Goal: Task Accomplishment & Management: Complete application form

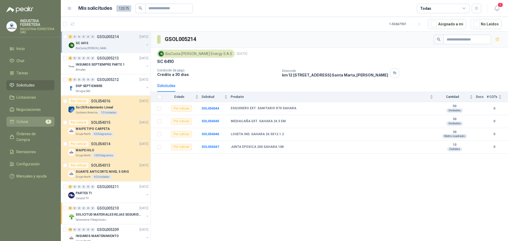
click at [29, 122] on li "Cotizar 9" at bounding box center [31, 122] width 42 height 6
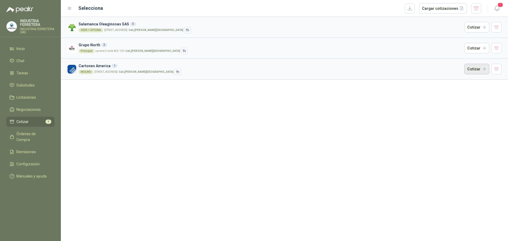
click at [481, 66] on button "Cotizar" at bounding box center [477, 69] width 25 height 11
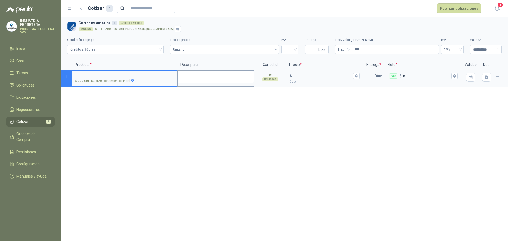
click at [186, 77] on textarea at bounding box center [216, 77] width 76 height 12
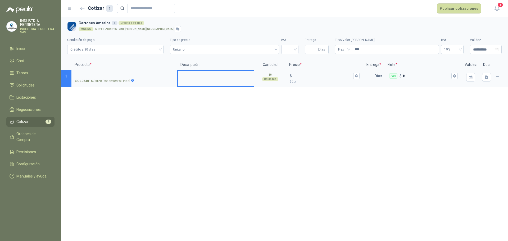
click at [301, 67] on p "Precio *" at bounding box center [324, 65] width 77 height 11
click at [309, 77] on input "$ $ 0 ,00" at bounding box center [322, 76] width 59 height 4
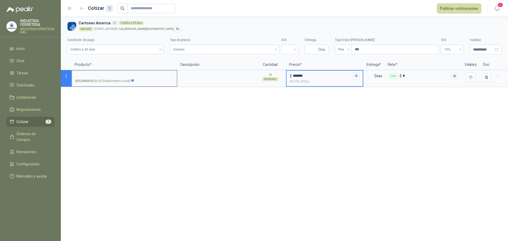
type input "*******"
click at [157, 74] on input "SOL054016 - Ssr20 Rodamiento Lineal" at bounding box center [124, 76] width 99 height 4
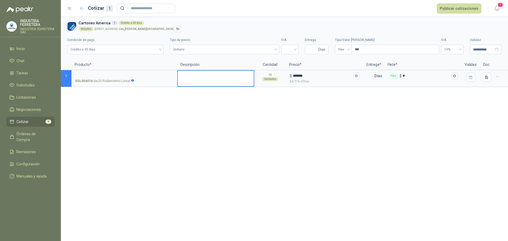
click at [199, 79] on textarea at bounding box center [216, 77] width 76 height 12
click at [204, 75] on textarea "*******" at bounding box center [216, 77] width 76 height 12
type textarea "*******"
type textarea "*********"
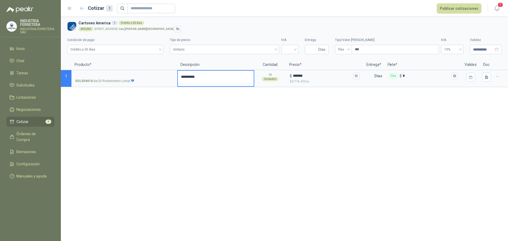
type textarea "**********"
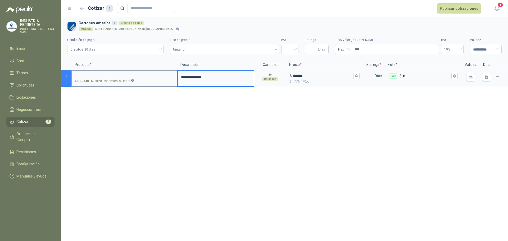
click at [140, 72] on label "SOL054016 - Ssr20 Rodamiento Lineal" at bounding box center [124, 78] width 105 height 15
click at [140, 74] on input "SOL054016 - Ssr20 Rodamiento Lineal" at bounding box center [124, 76] width 99 height 4
click at [141, 76] on input "SOL054016 - Ssr20 Rodamiento Lineal" at bounding box center [124, 76] width 99 height 4
click at [105, 81] on p "SOL054016 - Ssr20 Rodamiento Lineal" at bounding box center [104, 81] width 59 height 5
click at [105, 78] on input "SOL054016 - Ssr20 Rodamiento Lineal" at bounding box center [124, 76] width 99 height 4
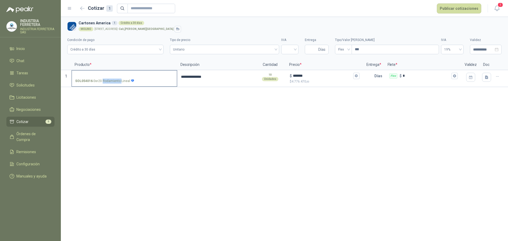
click at [105, 81] on p "SOL054016 - Ssr20 Rodamiento Lineal" at bounding box center [104, 81] width 59 height 5
click at [105, 78] on input "SOL054016 - Ssr20 Rodamiento Lineal" at bounding box center [124, 76] width 99 height 4
click at [105, 81] on p "SOL054016 - Ssr20 Rodamiento Lineal" at bounding box center [104, 81] width 59 height 5
click at [105, 78] on input "SOL054016 - Ssr20 Rodamiento Lineal" at bounding box center [124, 76] width 99 height 4
copy p "- Ssr20 Rodamiento Lineal"
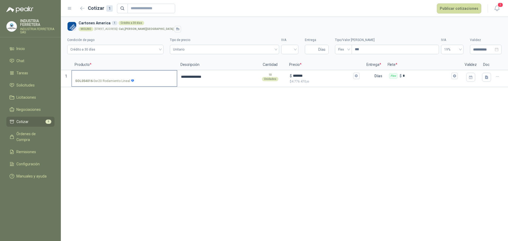
click at [105, 71] on label "SOL054016 - Ssr20 Rodamiento Lineal" at bounding box center [124, 78] width 105 height 15
click at [105, 74] on input "SOL054016 - Ssr20 Rodamiento Lineal" at bounding box center [124, 76] width 99 height 4
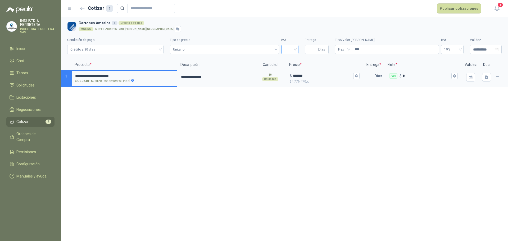
click at [286, 49] on input "search" at bounding box center [290, 49] width 11 height 8
click at [291, 64] on div "19%" at bounding box center [290, 60] width 15 height 8
click at [311, 50] on input "Entrega" at bounding box center [312, 49] width 9 height 9
type input "*"
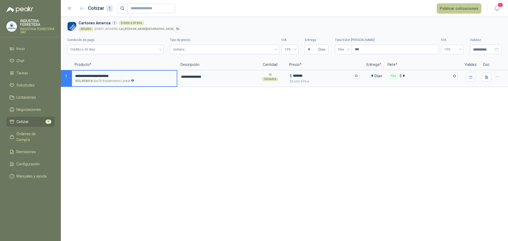
click at [467, 9] on button "Publicar cotizaciones" at bounding box center [459, 8] width 44 height 10
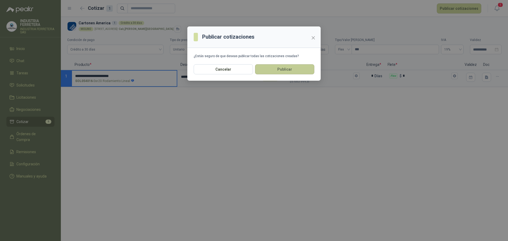
click at [272, 72] on button "Publicar" at bounding box center [284, 69] width 59 height 10
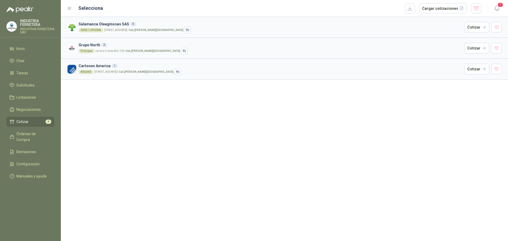
click at [31, 119] on li "Cotizar 8" at bounding box center [31, 122] width 42 height 6
click at [477, 51] on button "Cotizar" at bounding box center [477, 48] width 25 height 11
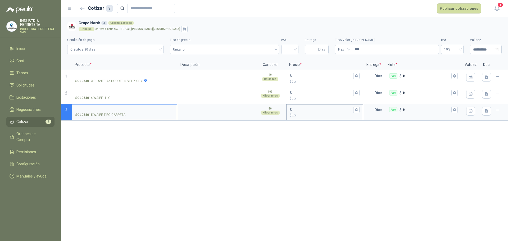
click at [312, 109] on input "$ $ 0 ,00" at bounding box center [322, 110] width 59 height 4
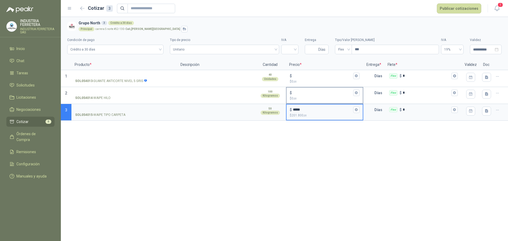
type input "*****"
click at [307, 92] on input "$ $ 0 ,00" at bounding box center [322, 93] width 59 height 4
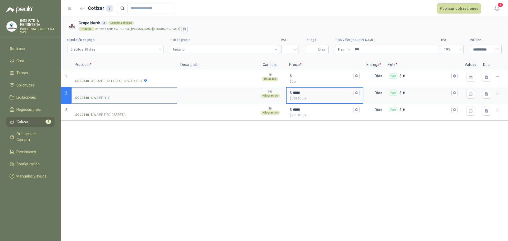
type input "*****"
click at [108, 96] on p "SOL054014 - WAIPE HILO" at bounding box center [92, 98] width 35 height 5
click at [108, 95] on input "SOL054014 - WAIPE HILO" at bounding box center [124, 93] width 99 height 4
click at [108, 96] on p "SOL054014 - WAIPE HILO" at bounding box center [92, 98] width 35 height 5
click at [108, 95] on input "SOL054014 - WAIPE HILO" at bounding box center [124, 93] width 99 height 4
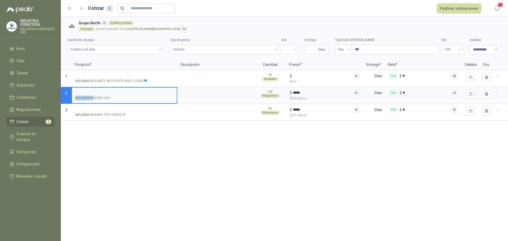
click at [108, 96] on p "SOL054014 - WAIPE HILO" at bounding box center [92, 98] width 35 height 5
click at [108, 95] on input "SOL054014 - WAIPE HILO" at bounding box center [124, 93] width 99 height 4
click at [107, 99] on p "SOL054014 - WAIPE HILO" at bounding box center [92, 98] width 35 height 5
click at [107, 95] on input "SOL054014 - WAIPE HILO" at bounding box center [124, 93] width 99 height 4
click at [107, 99] on p "SOL054014 - WAIPE HILO" at bounding box center [92, 98] width 35 height 5
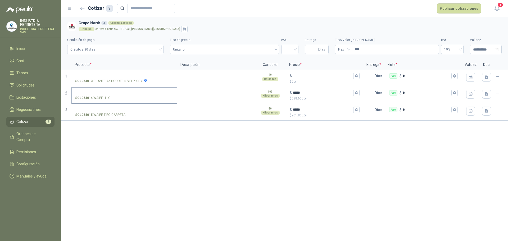
click at [107, 95] on input "SOL054014 - WAIPE HILO" at bounding box center [124, 93] width 99 height 4
click at [107, 99] on p "SOL054014 - WAIPE HILO" at bounding box center [92, 98] width 35 height 5
click at [107, 95] on input "SOL054014 - WAIPE HILO" at bounding box center [124, 93] width 99 height 4
copy p "- WAIPE HILO"
click at [109, 91] on input "SOL054014 - WAIPE HILO" at bounding box center [124, 93] width 99 height 4
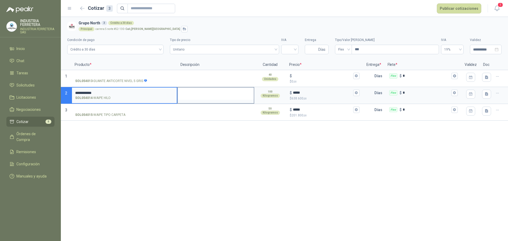
click at [187, 92] on textarea at bounding box center [216, 94] width 76 height 12
click at [109, 115] on p "SOL054015 - WAIPE TIPO CARPETA" at bounding box center [100, 115] width 50 height 5
click at [109, 112] on input "SOL054015 - WAIPE TIPO CARPETA" at bounding box center [124, 110] width 99 height 4
click at [109, 115] on p "SOL054015 - WAIPE TIPO CARPETA" at bounding box center [100, 115] width 50 height 5
click at [109, 112] on input "SOL054015 - WAIPE TIPO CARPETA" at bounding box center [124, 110] width 99 height 4
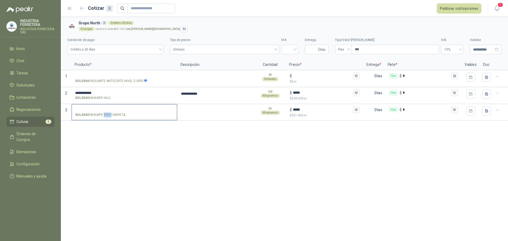
click at [109, 115] on p "SOL054015 - WAIPE TIPO CARPETA" at bounding box center [100, 115] width 50 height 5
click at [109, 112] on input "SOL054015 - WAIPE TIPO CARPETA" at bounding box center [124, 110] width 99 height 4
click at [109, 115] on p "SOL054015 - WAIPE TIPO CARPETA" at bounding box center [100, 115] width 50 height 5
click at [109, 112] on input "SOL054015 - WAIPE TIPO CARPETA" at bounding box center [124, 110] width 99 height 4
click at [109, 115] on p "SOL054015 - WAIPE TIPO CARPETA" at bounding box center [100, 115] width 50 height 5
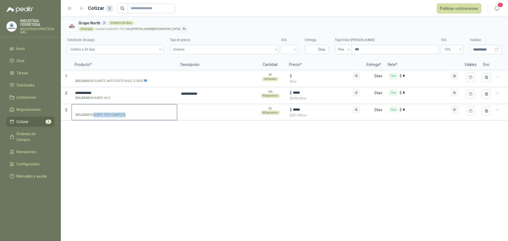
click at [109, 112] on input "SOL054015 - WAIPE TIPO CARPETA" at bounding box center [124, 110] width 99 height 4
copy p "- WAIPE TIPO CARPETA"
click at [112, 107] on label "SOL054015 - WAIPE TIPO CARPETA" at bounding box center [124, 112] width 105 height 15
click at [112, 108] on input "SOL054015 - WAIPE TIPO CARPETA" at bounding box center [124, 110] width 99 height 4
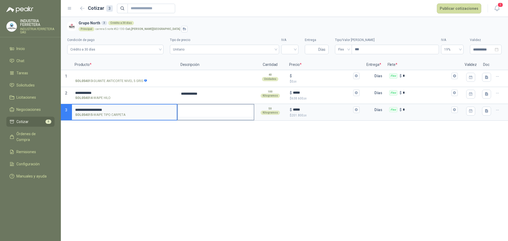
click at [200, 114] on textarea at bounding box center [216, 111] width 76 height 12
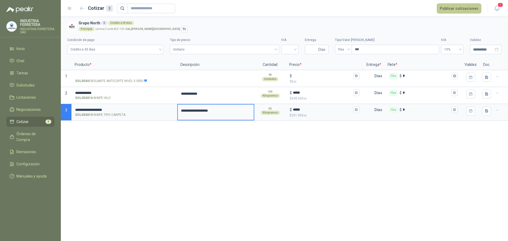
click at [472, 13] on button "Publicar cotizaciones" at bounding box center [459, 8] width 44 height 10
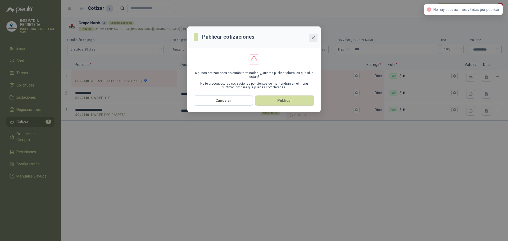
click at [312, 39] on icon "close" at bounding box center [313, 37] width 3 height 3
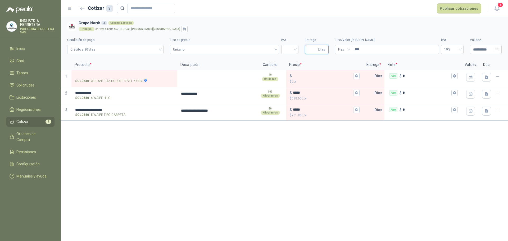
click at [316, 51] on input "Entrega" at bounding box center [312, 49] width 9 height 9
type input "*"
click at [293, 52] on input "search" at bounding box center [290, 49] width 11 height 8
click at [293, 61] on div "19%" at bounding box center [290, 61] width 9 height 6
click at [461, 8] on button "Publicar cotizaciones" at bounding box center [459, 8] width 44 height 10
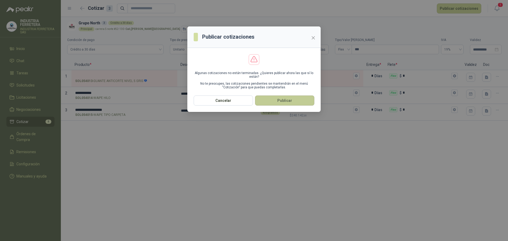
click at [303, 97] on button "Publicar" at bounding box center [284, 101] width 59 height 10
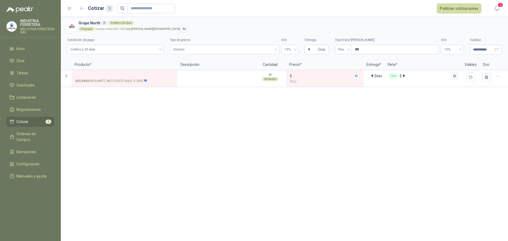
click at [36, 127] on ul "Inicio Chat Tareas Solicitudes Licitaciones Negociaciones Cotizar 6 Órdenes de …" at bounding box center [30, 114] width 61 height 140
click at [35, 125] on link "Cotizar 6" at bounding box center [30, 122] width 48 height 10
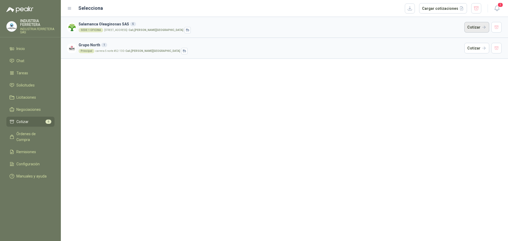
click at [479, 28] on button "Cotizar" at bounding box center [477, 27] width 25 height 11
click at [19, 82] on link "Solicitudes" at bounding box center [30, 85] width 48 height 10
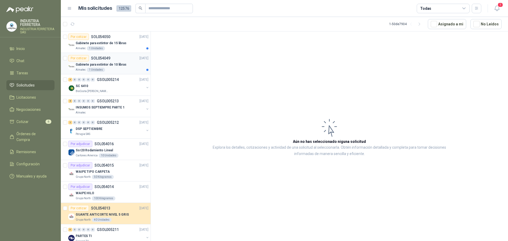
click at [131, 72] on article "Por cotizar SOL054049 [DATE] Gabinete para extintor de 10 libras Almatec 1 Unid…" at bounding box center [106, 63] width 90 height 21
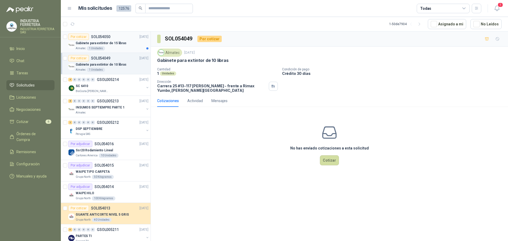
click at [124, 47] on div "Almatec 1 Unidades" at bounding box center [112, 48] width 73 height 4
click at [32, 86] on span "Solicitudes" at bounding box center [25, 85] width 18 height 6
